Goal: Check status: Check status

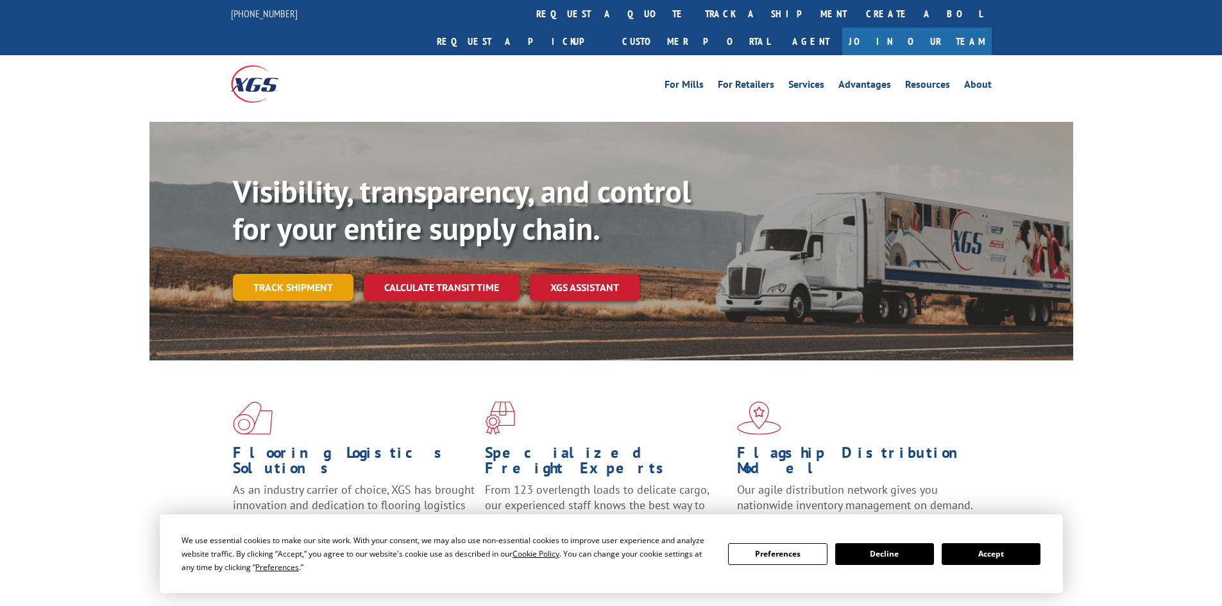
click at [324, 274] on link "Track shipment" at bounding box center [293, 287] width 121 height 27
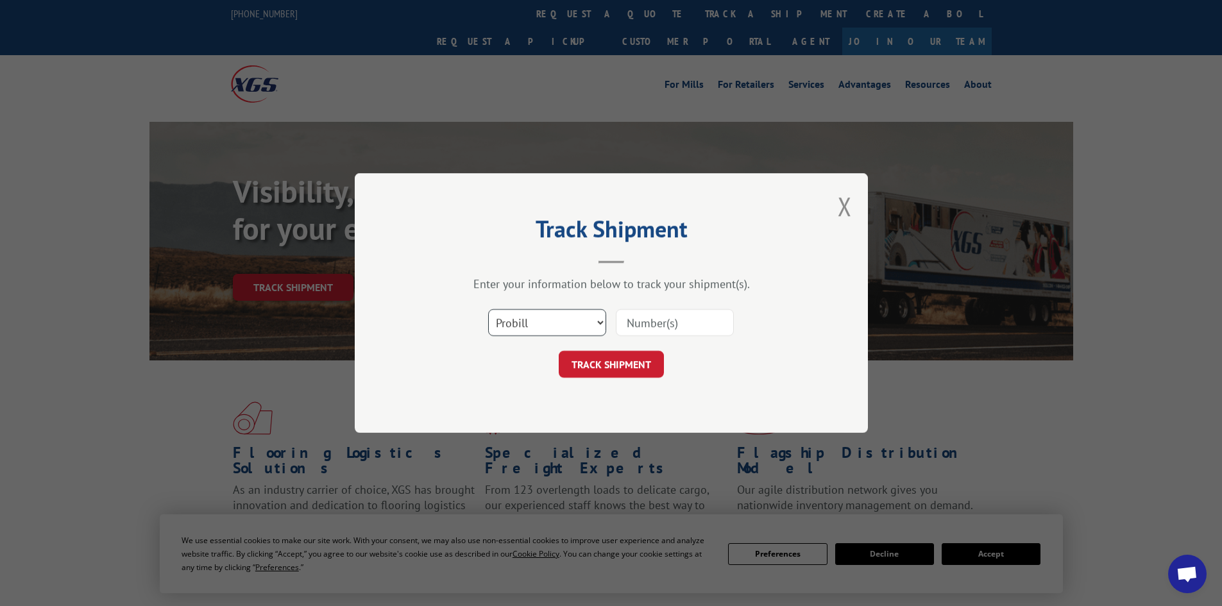
drag, startPoint x: 580, startPoint y: 315, endPoint x: 567, endPoint y: 335, distance: 24.2
click at [580, 315] on select "Select category... Probill BOL PO" at bounding box center [547, 322] width 118 height 27
select select "bol"
click at [488, 309] on select "Select category... Probill BOL PO" at bounding box center [547, 322] width 118 height 27
click at [637, 323] on input at bounding box center [675, 322] width 118 height 27
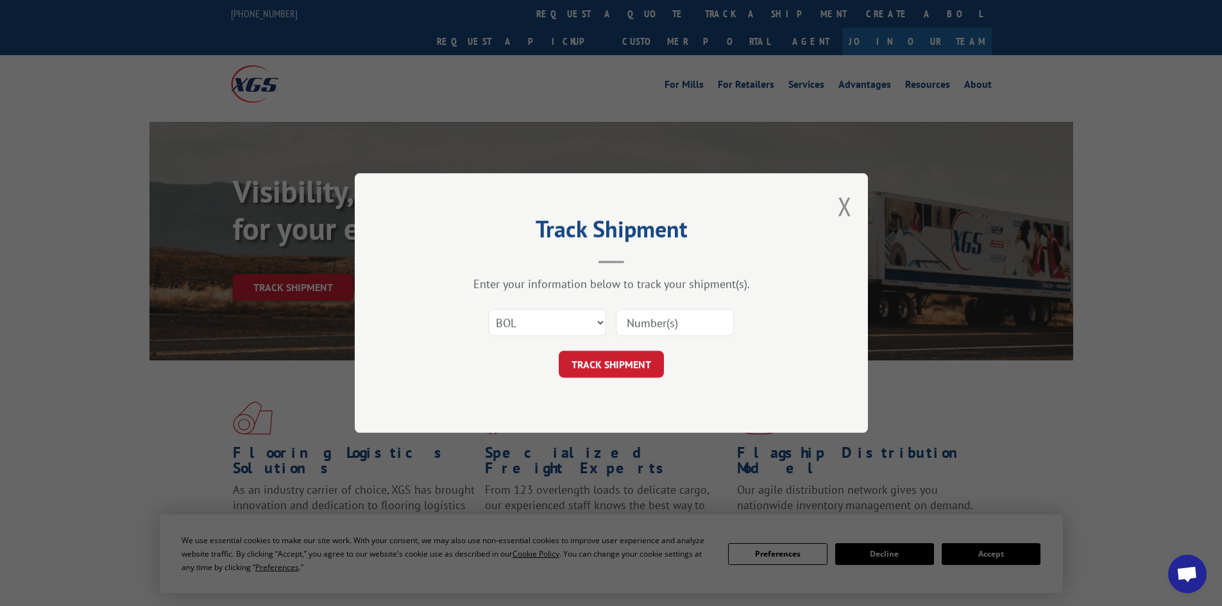
paste input "6008368"
type input "6008368"
click at [630, 362] on button "TRACK SHIPMENT" at bounding box center [611, 364] width 105 height 27
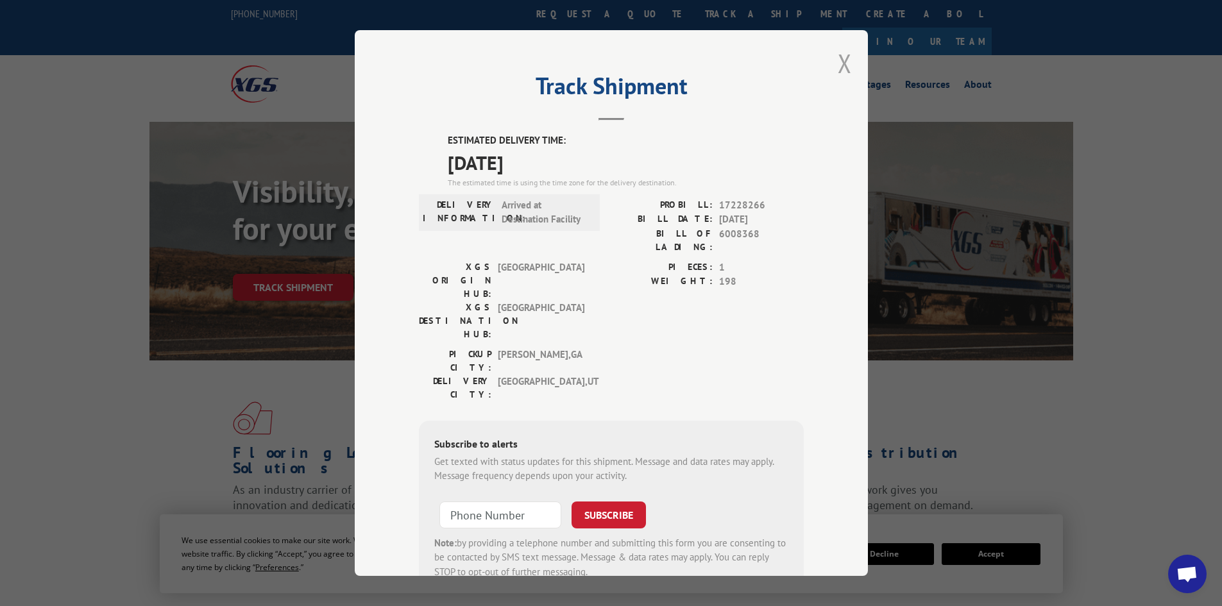
click at [843, 54] on button "Close modal" at bounding box center [845, 63] width 14 height 34
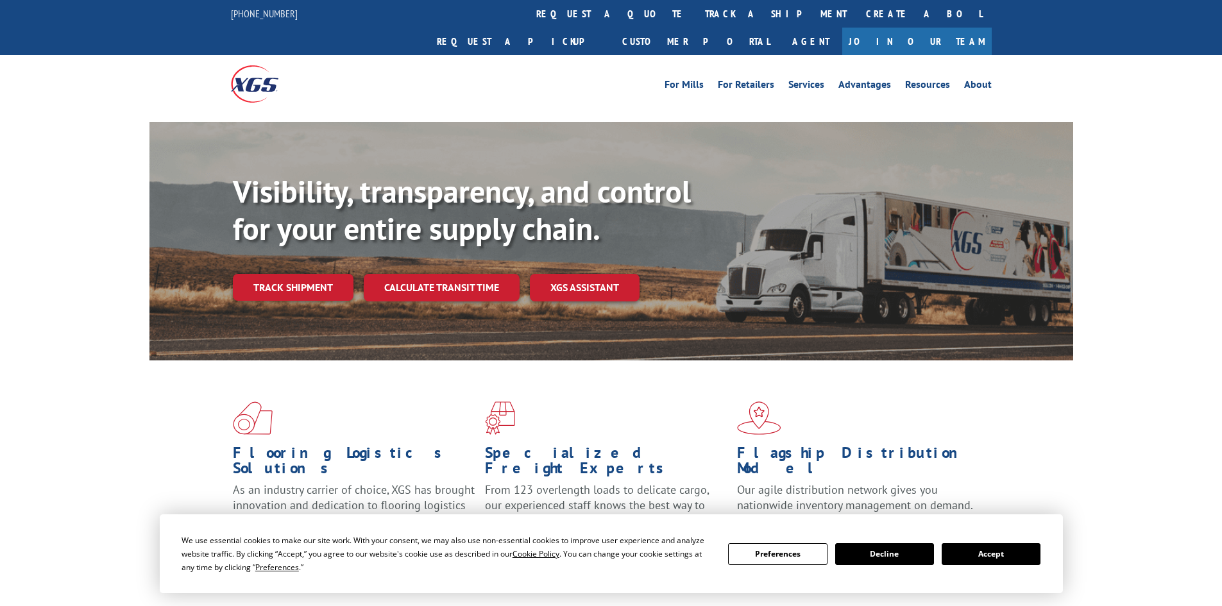
click at [310, 274] on link "Track shipment" at bounding box center [293, 287] width 121 height 27
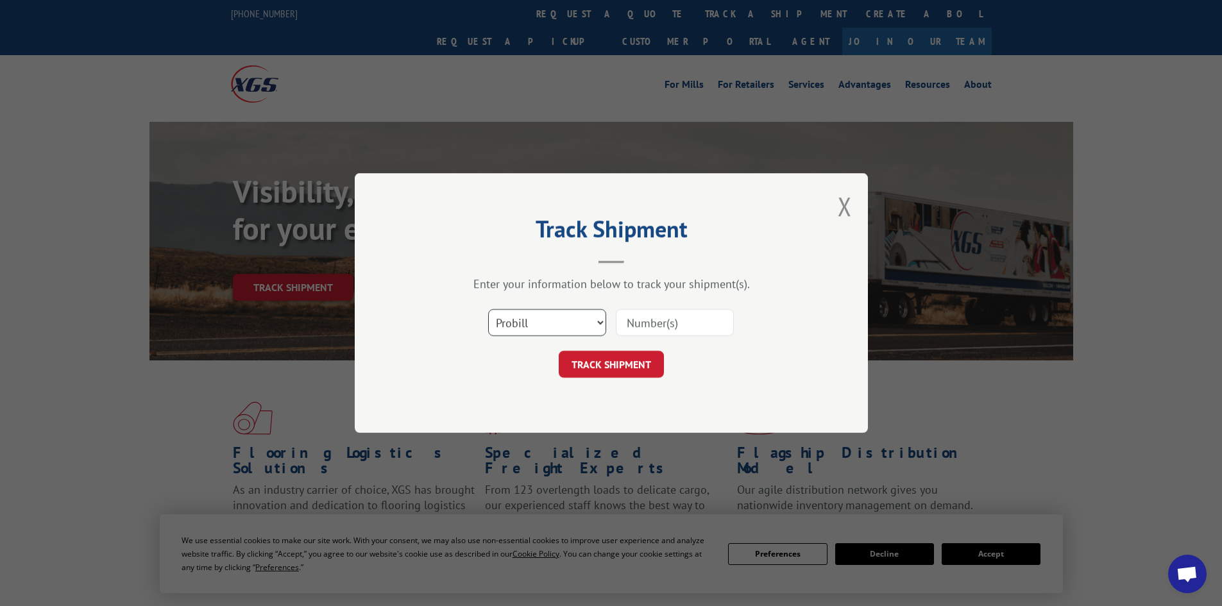
click at [594, 322] on select "Select category... Probill BOL PO" at bounding box center [547, 322] width 118 height 27
select select "bol"
click at [488, 309] on select "Select category... Probill BOL PO" at bounding box center [547, 322] width 118 height 27
click at [659, 324] on input at bounding box center [675, 322] width 118 height 27
paste input "5163144"
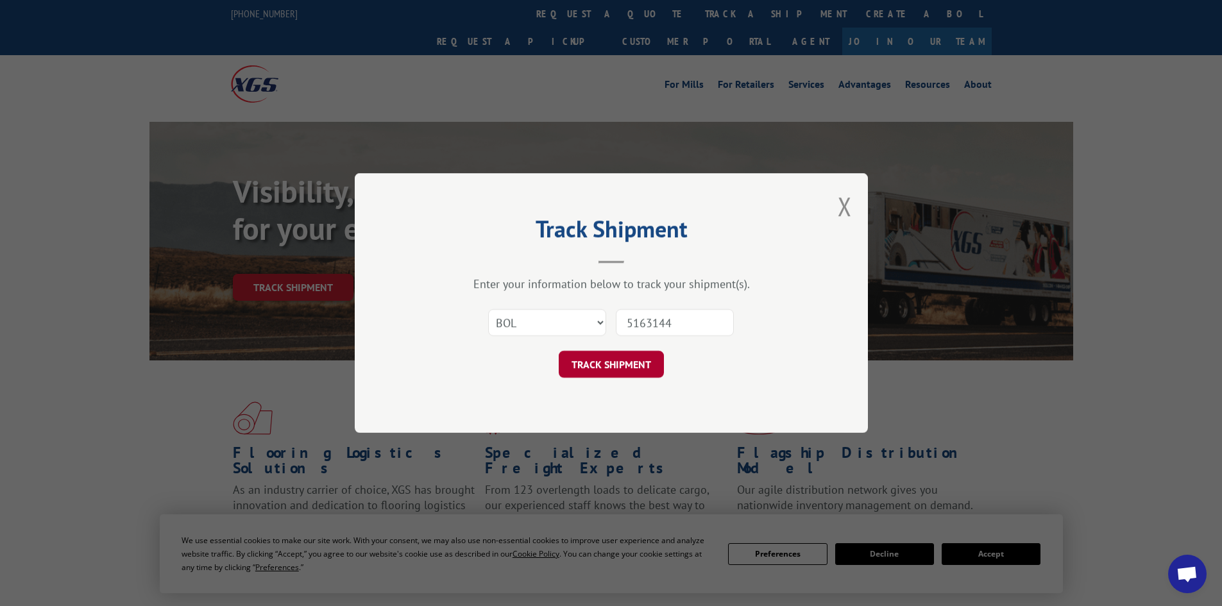
type input "5163144"
click at [633, 366] on button "TRACK SHIPMENT" at bounding box center [611, 364] width 105 height 27
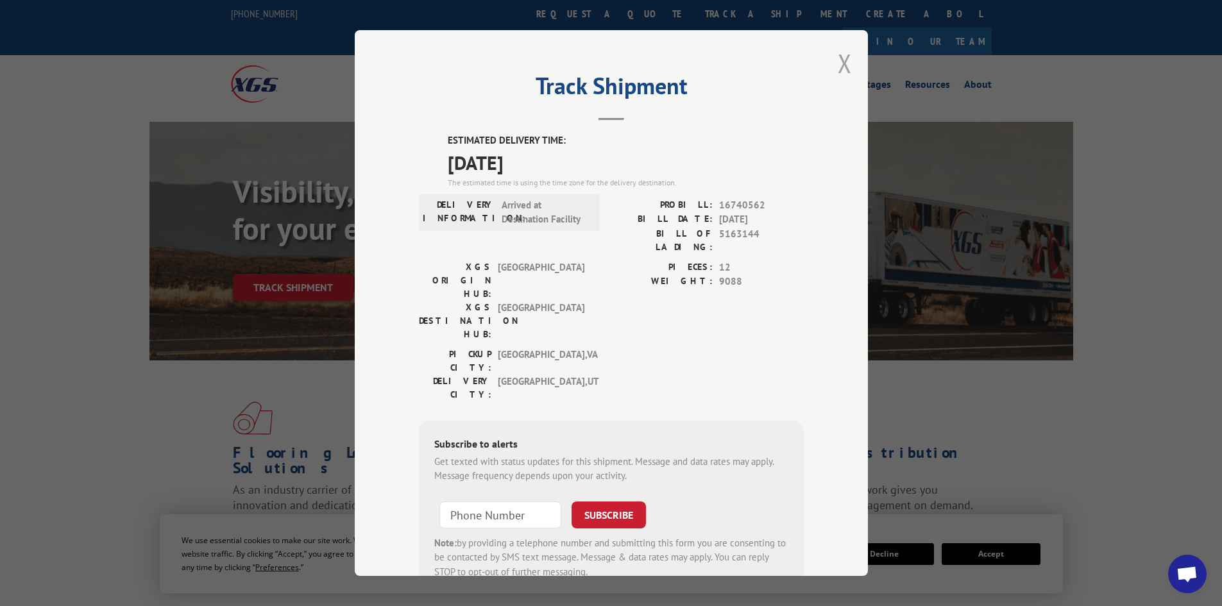
click at [842, 60] on button "Close modal" at bounding box center [845, 63] width 14 height 34
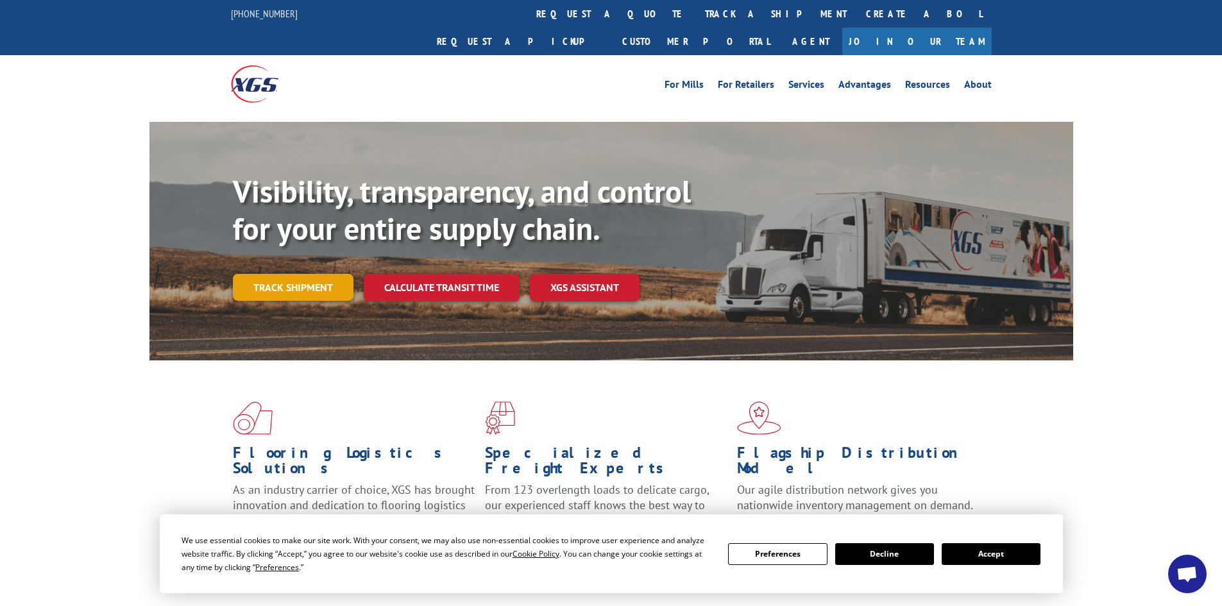
click at [292, 274] on link "Track shipment" at bounding box center [293, 287] width 121 height 27
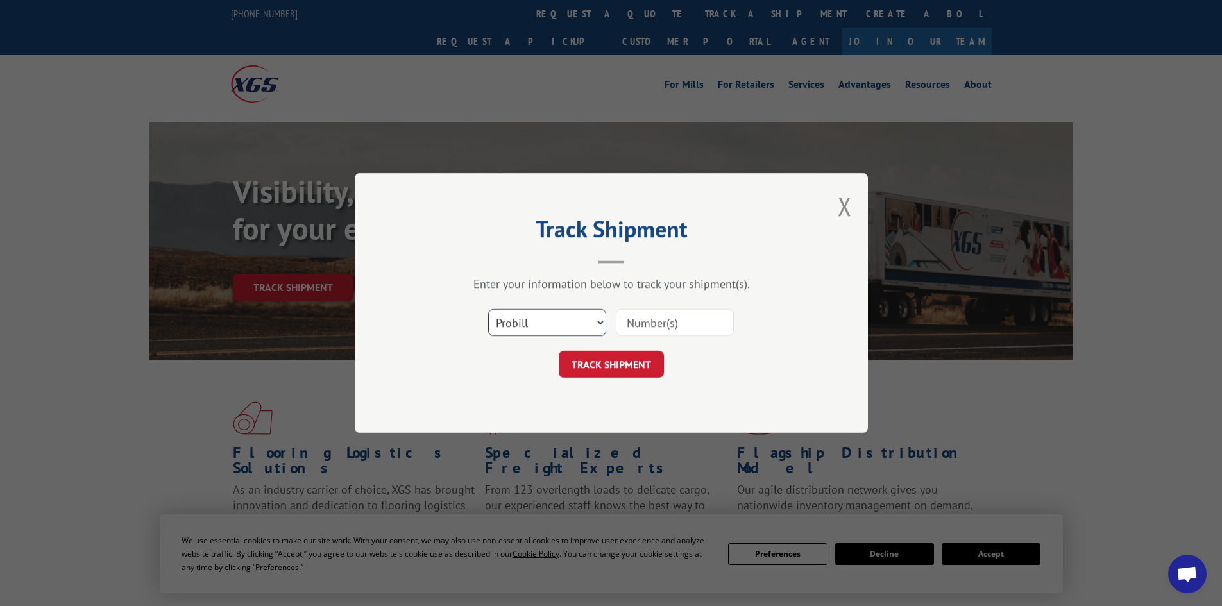
click at [593, 326] on select "Select category... Probill BOL PO" at bounding box center [547, 322] width 118 height 27
select select "bol"
click at [488, 309] on select "Select category... Probill BOL PO" at bounding box center [547, 322] width 118 height 27
click at [662, 326] on input at bounding box center [675, 322] width 118 height 27
paste input "4717212"
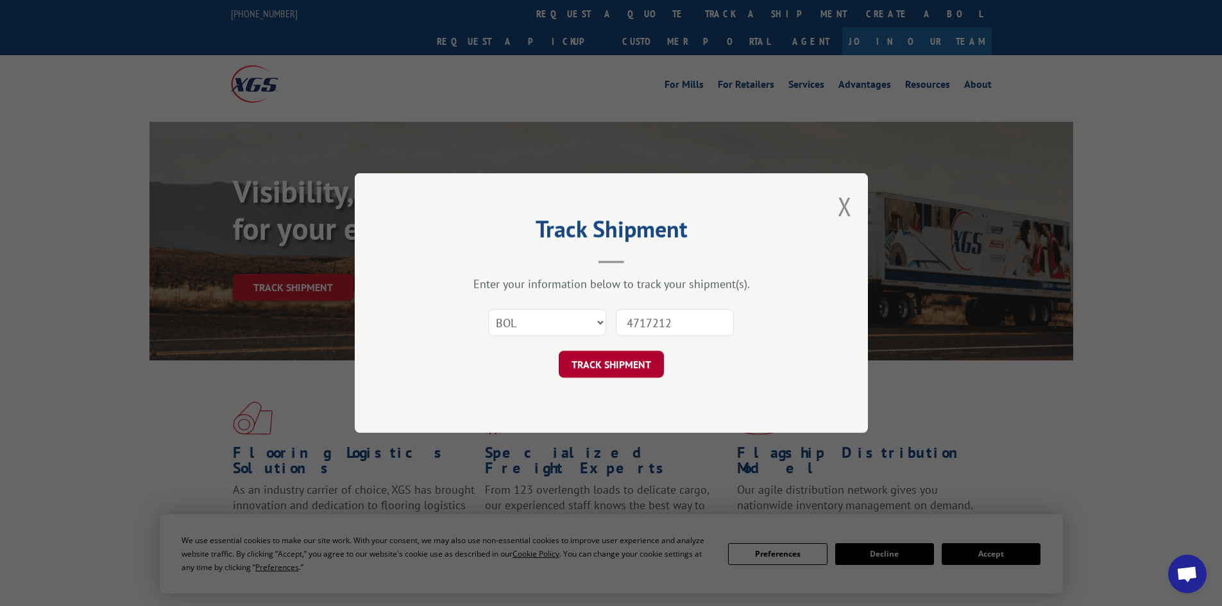
type input "4717212"
click at [646, 357] on button "TRACK SHIPMENT" at bounding box center [611, 364] width 105 height 27
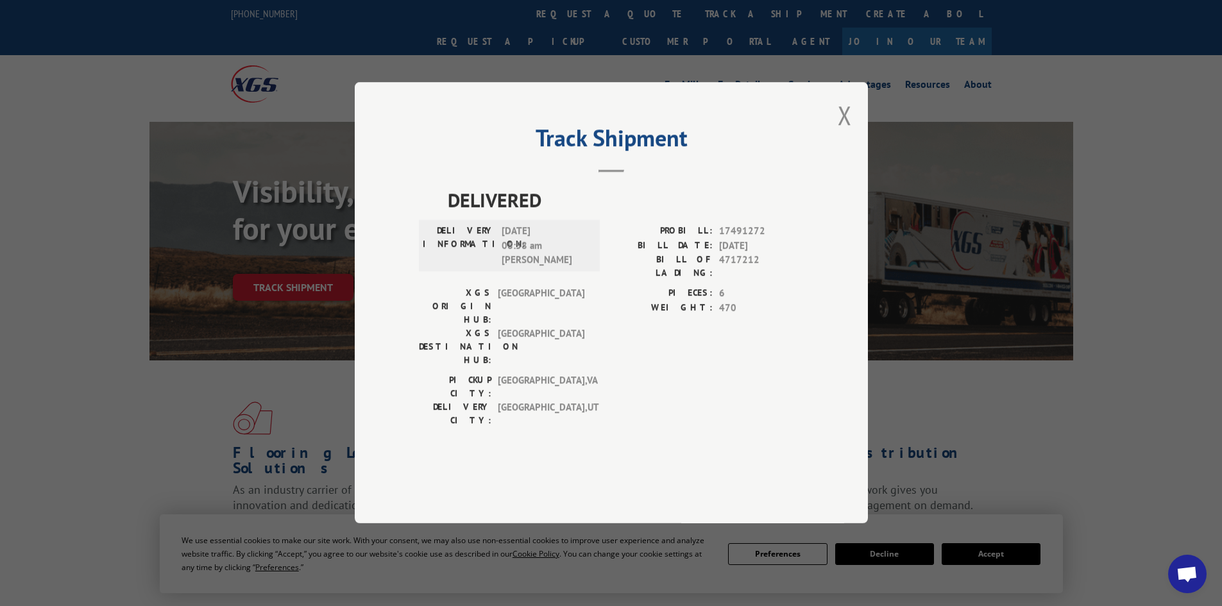
drag, startPoint x: 839, startPoint y: 142, endPoint x: 862, endPoint y: 131, distance: 24.7
click at [841, 132] on button "Close modal" at bounding box center [845, 115] width 14 height 34
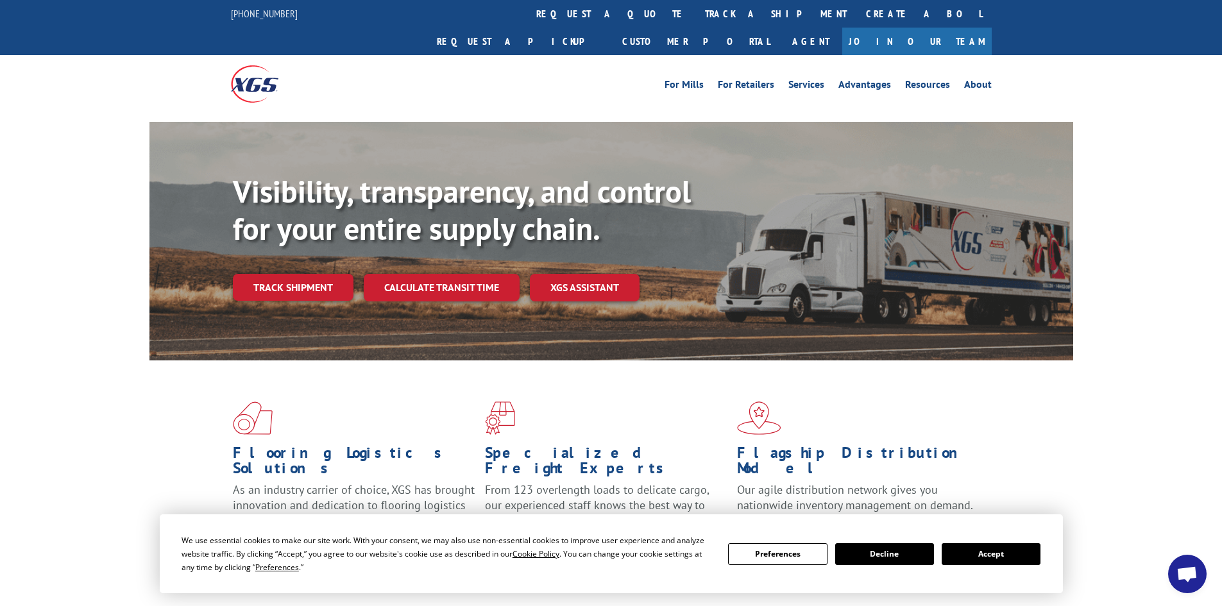
click at [950, 557] on button "Accept" at bounding box center [990, 554] width 99 height 22
